Goal: Share content: Share content

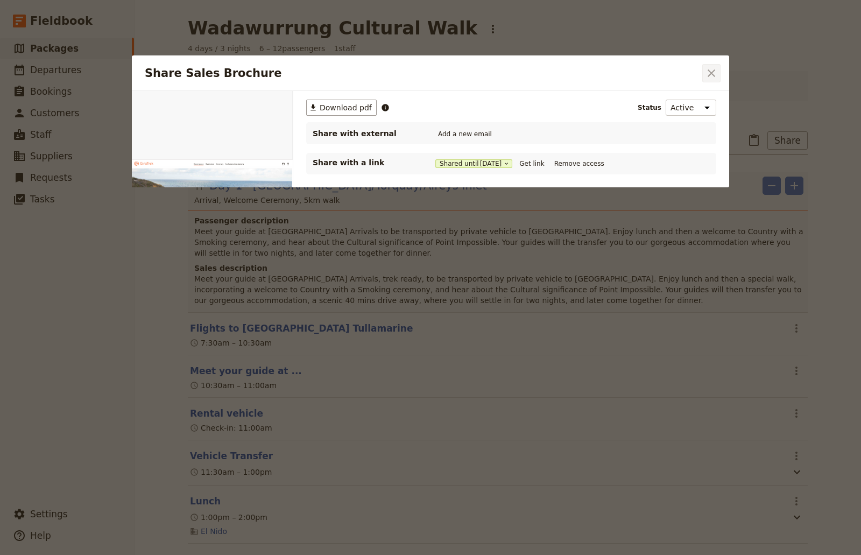
click at [713, 74] on icon "Close dialog" at bounding box center [711, 73] width 8 height 8
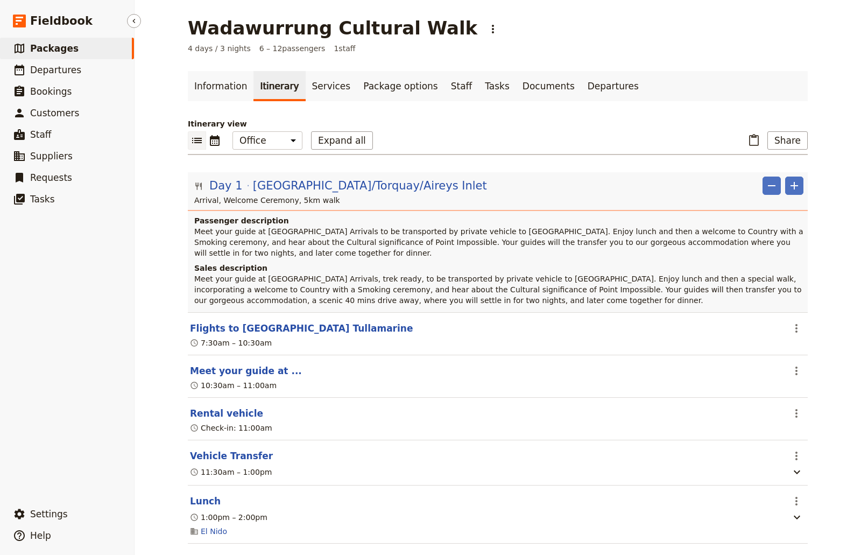
click at [45, 48] on span "Packages" at bounding box center [54, 48] width 48 height 11
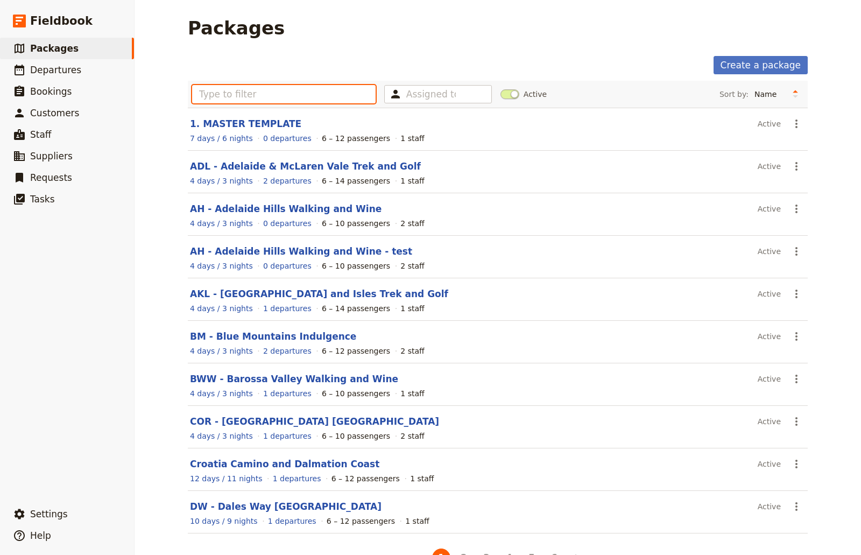
click at [233, 96] on input "text" at bounding box center [283, 94] width 183 height 18
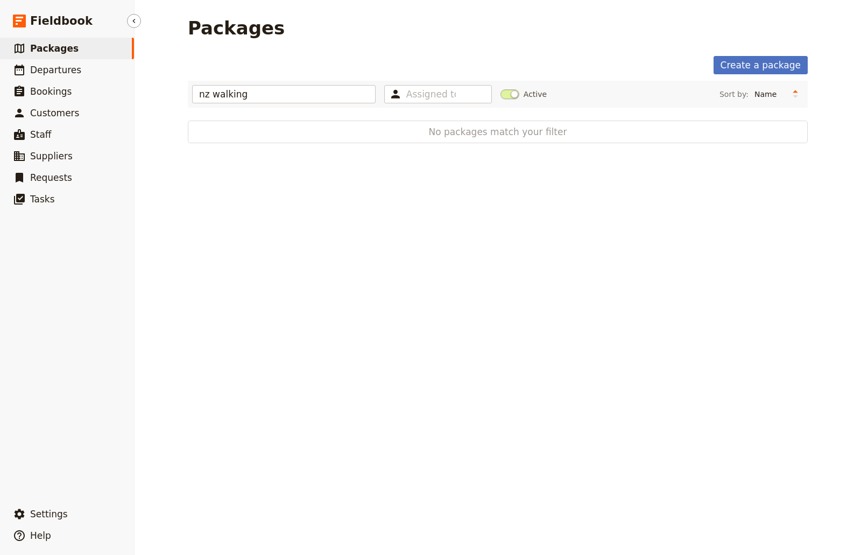
click at [52, 49] on span "Packages" at bounding box center [54, 48] width 48 height 11
click at [309, 100] on input "nz walking" at bounding box center [283, 94] width 183 height 18
drag, startPoint x: 309, startPoint y: 100, endPoint x: 180, endPoint y: 100, distance: 128.6
click at [180, 100] on main "Packages Create a package nz walking Assigned to Active Sort by: Name Number of…" at bounding box center [498, 80] width 646 height 160
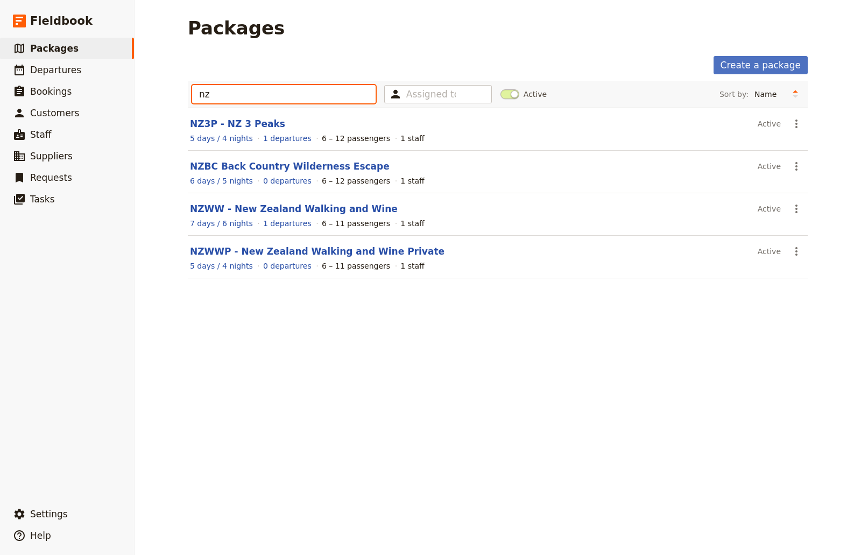
type input "nz"
click at [261, 215] on header "NZWW - New Zealand Walking and Wine" at bounding box center [471, 208] width 563 height 13
click at [261, 211] on link "NZWW - New Zealand Walking and Wine" at bounding box center [294, 208] width 208 height 11
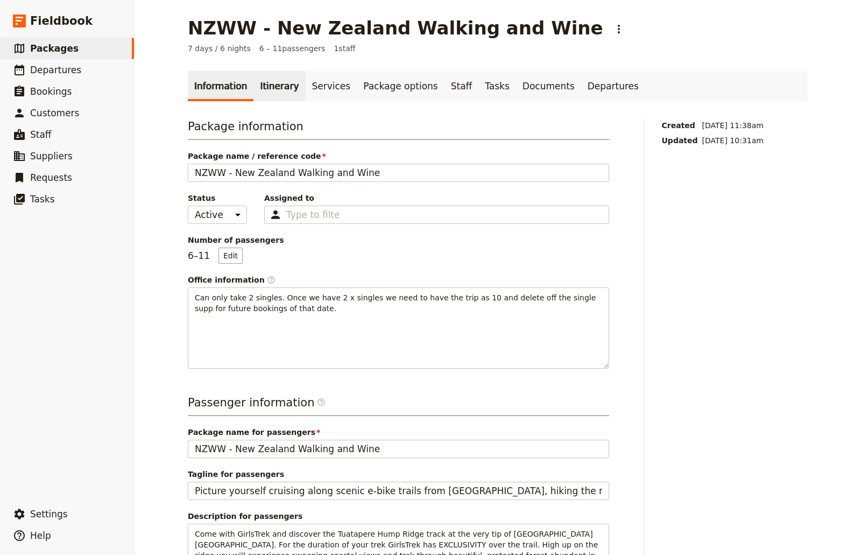
click at [263, 95] on link "Itinerary" at bounding box center [279, 86] width 52 height 30
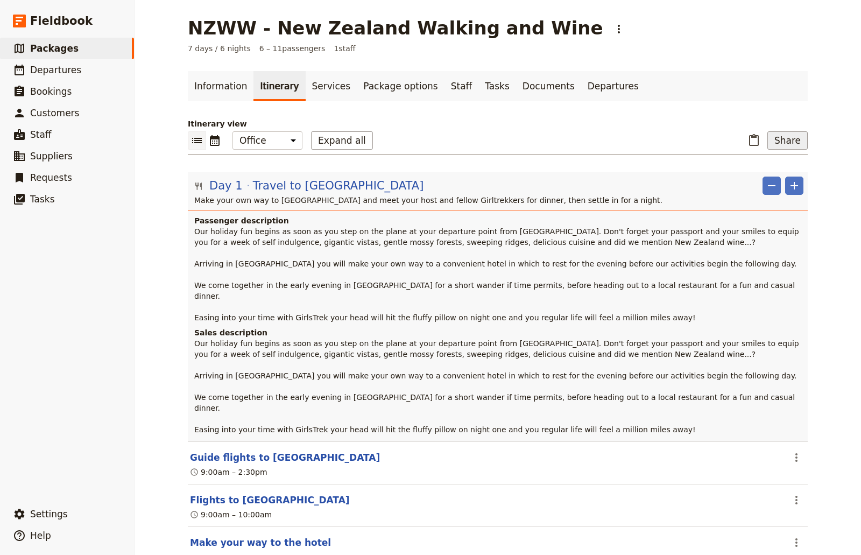
click at [772, 138] on button "Share" at bounding box center [787, 140] width 40 height 18
click at [747, 195] on span "Sales Brochure" at bounding box center [752, 194] width 56 height 11
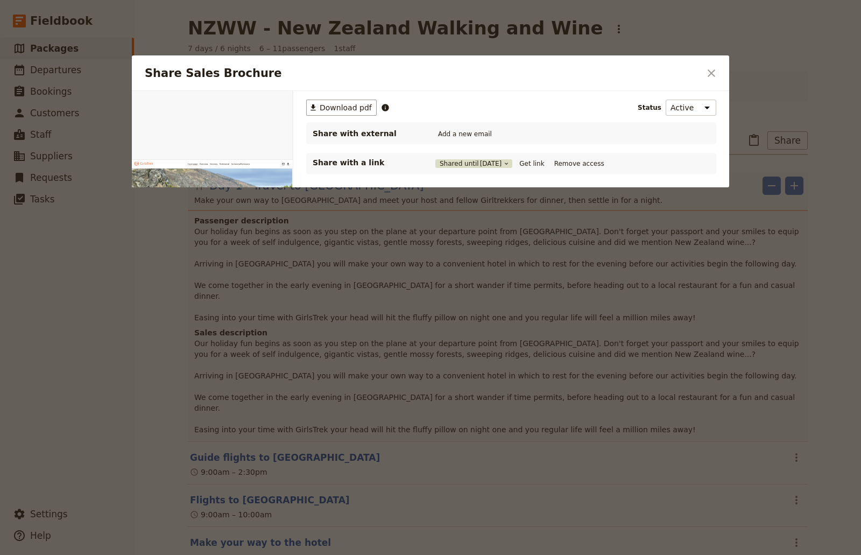
click at [489, 167] on span "[DATE]" at bounding box center [491, 163] width 22 height 9
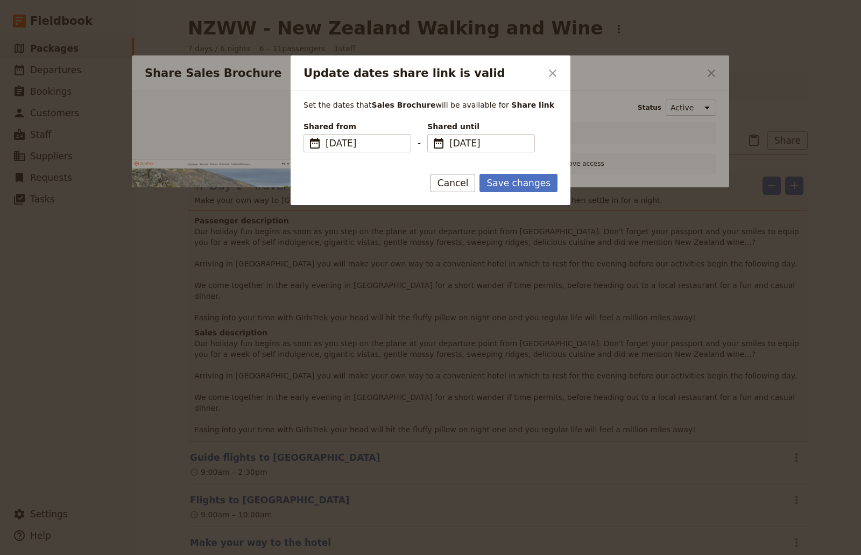
click at [501, 153] on div "Shared from ​ [DATE] [DATE] [DATE] - Shared until ​ [DATE] [DATE] [DATE]" at bounding box center [418, 137] width 233 height 32
click at [500, 143] on span "[DATE]" at bounding box center [488, 143] width 79 height 13
click at [432, 135] on input "[DATE]" at bounding box center [431, 134] width 1 height 1
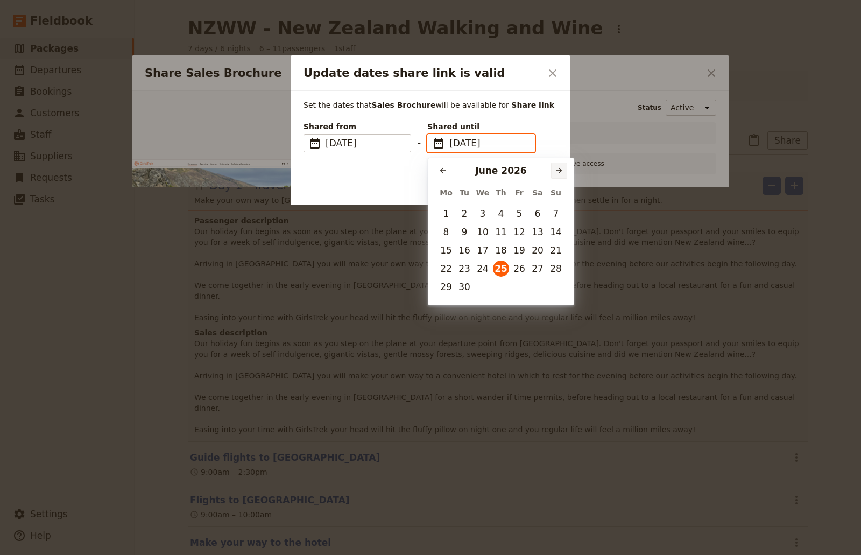
click at [562, 168] on icon "Next month" at bounding box center [559, 170] width 9 height 9
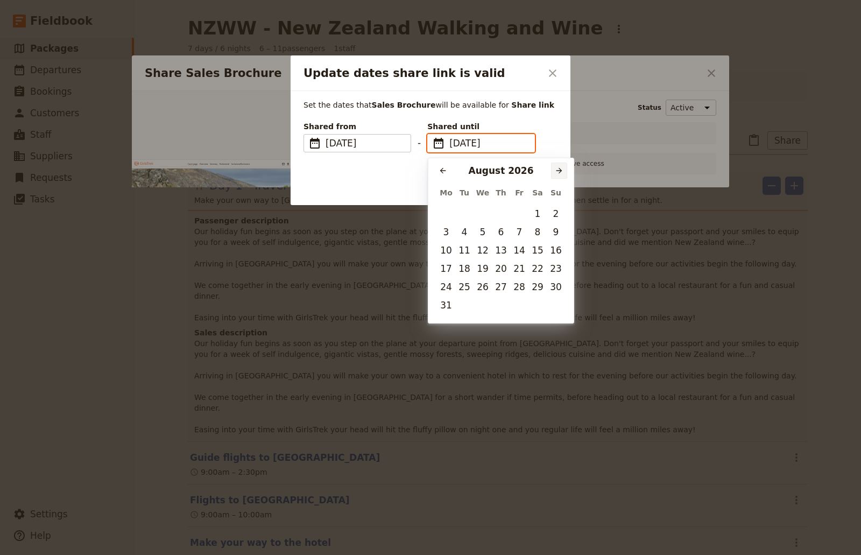
click at [562, 168] on icon "Next month" at bounding box center [559, 170] width 9 height 9
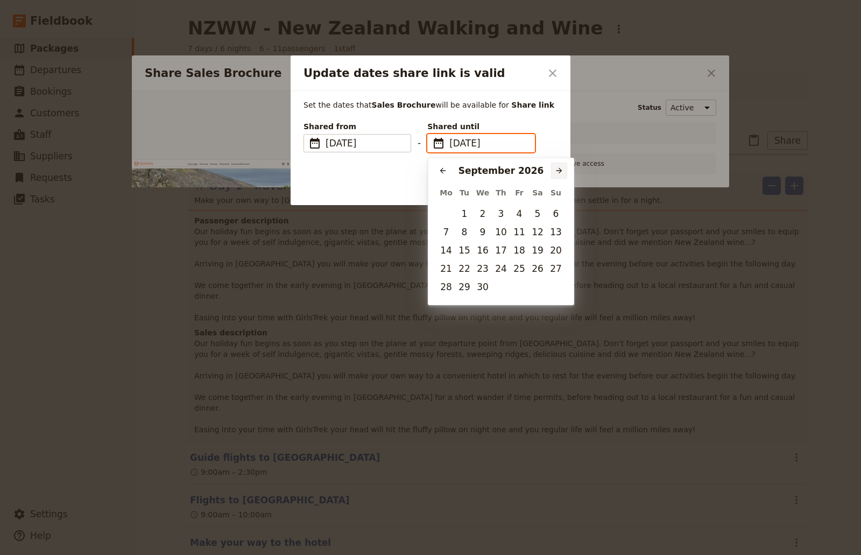
click at [562, 168] on icon "Next month" at bounding box center [559, 170] width 9 height 9
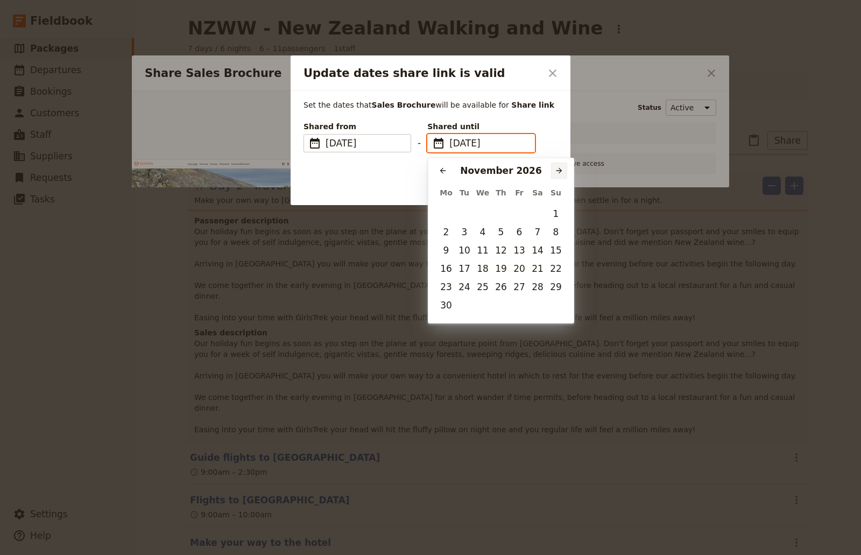
click at [562, 168] on icon "Next month" at bounding box center [559, 170] width 9 height 9
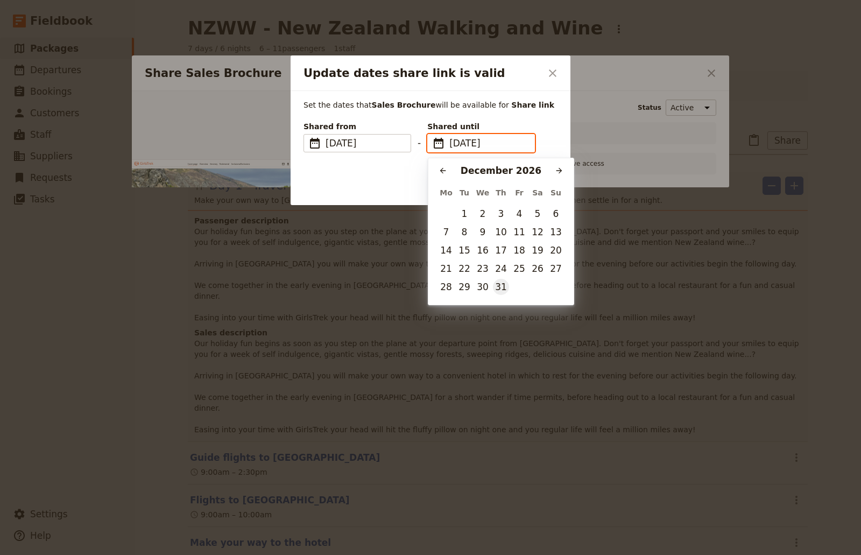
click at [502, 282] on button "31" at bounding box center [501, 287] width 16 height 16
type input "[DATE]"
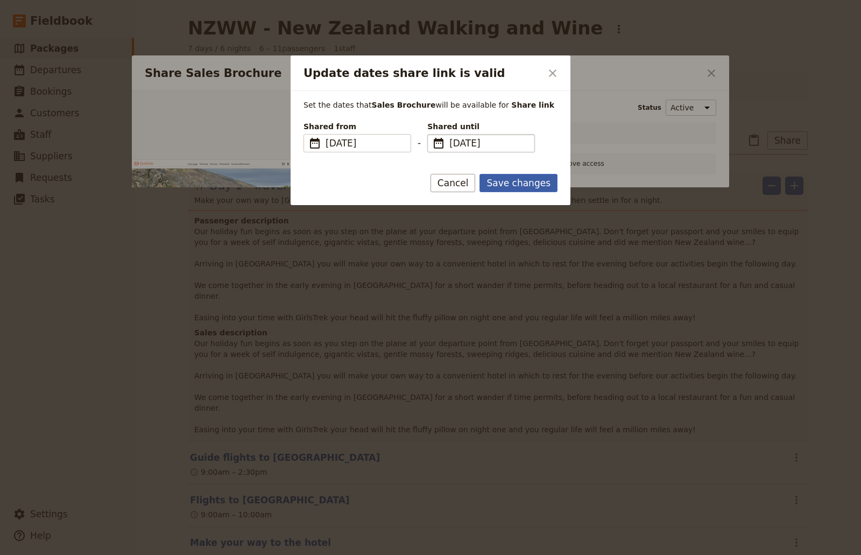
click at [555, 187] on button "Save changes" at bounding box center [518, 183] width 78 height 18
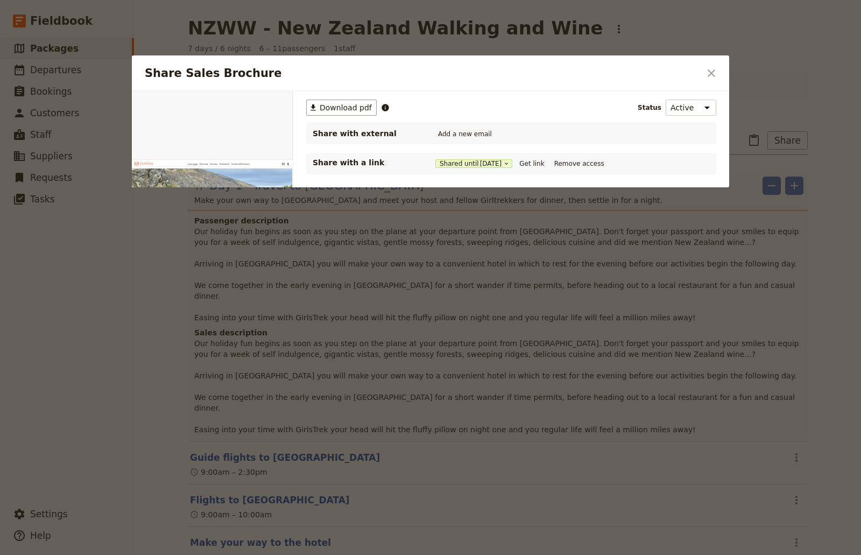
click at [505, 225] on div "​ Download pdf Status Active Inactive Share with external Add a new email Share…" at bounding box center [511, 205] width 436 height 229
click at [546, 161] on button "Get link" at bounding box center [531, 164] width 30 height 12
drag, startPoint x: 657, startPoint y: 264, endPoint x: 704, endPoint y: 45, distance: 224.4
click at [656, 264] on div "​ Download pdf Status Active Inactive Share with external Add a new email Share…" at bounding box center [511, 205] width 436 height 229
click at [713, 76] on icon "Close dialog" at bounding box center [711, 73] width 8 height 8
